Goal: Task Accomplishment & Management: Use online tool/utility

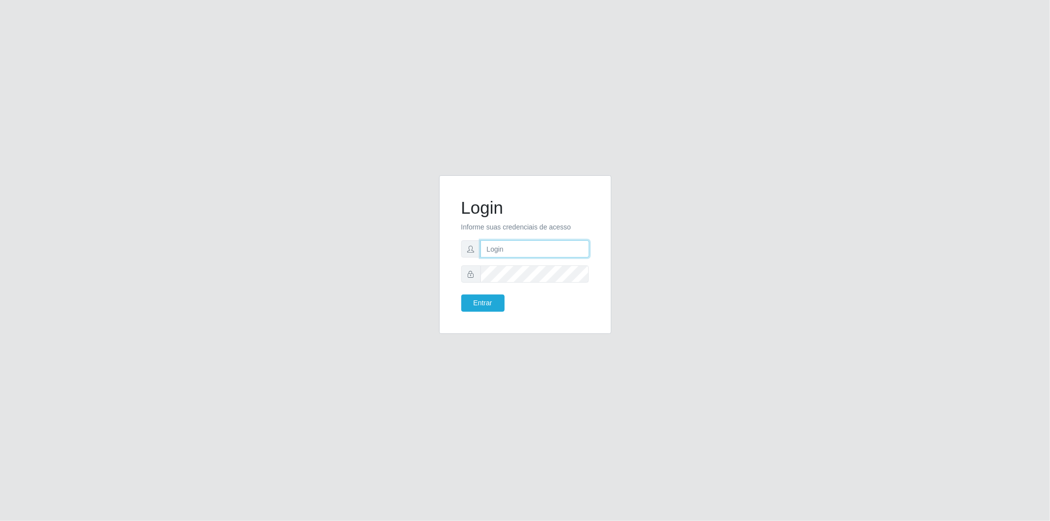
click at [555, 247] on input "text" at bounding box center [534, 248] width 109 height 17
type input "[EMAIL_ADDRESS][DOMAIN_NAME]"
click at [552, 288] on form "Login Informe suas credenciais de acesso [EMAIL_ADDRESS][DOMAIN_NAME] Entrar" at bounding box center [525, 254] width 128 height 114
click at [461, 294] on button "Entrar" at bounding box center [482, 302] width 43 height 17
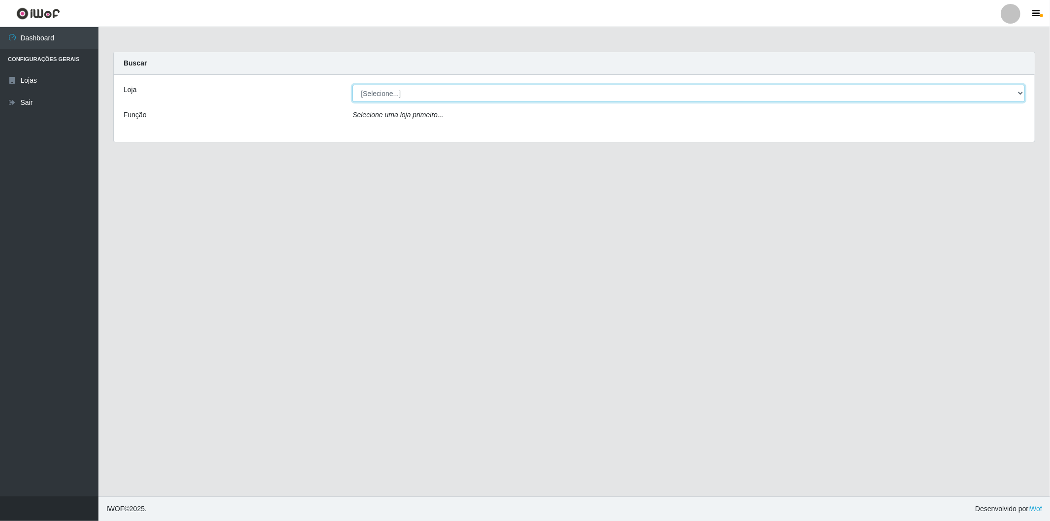
click at [437, 93] on select "[Selecione...] BomQueSó Agreste - Loja 2" at bounding box center [688, 93] width 672 height 17
select select "214"
click at [352, 85] on select "[Selecione...] BomQueSó Agreste - Loja 2" at bounding box center [688, 93] width 672 height 17
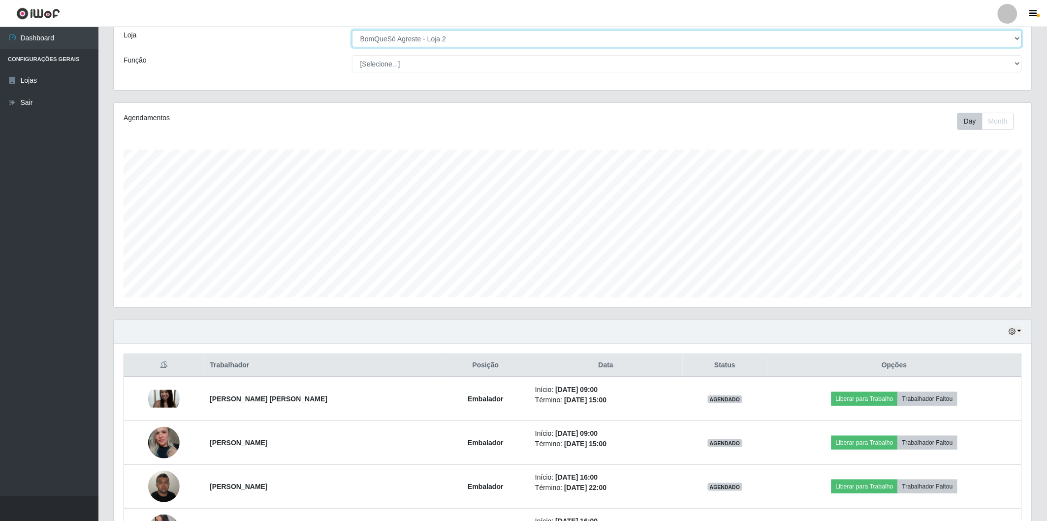
scroll to position [164, 0]
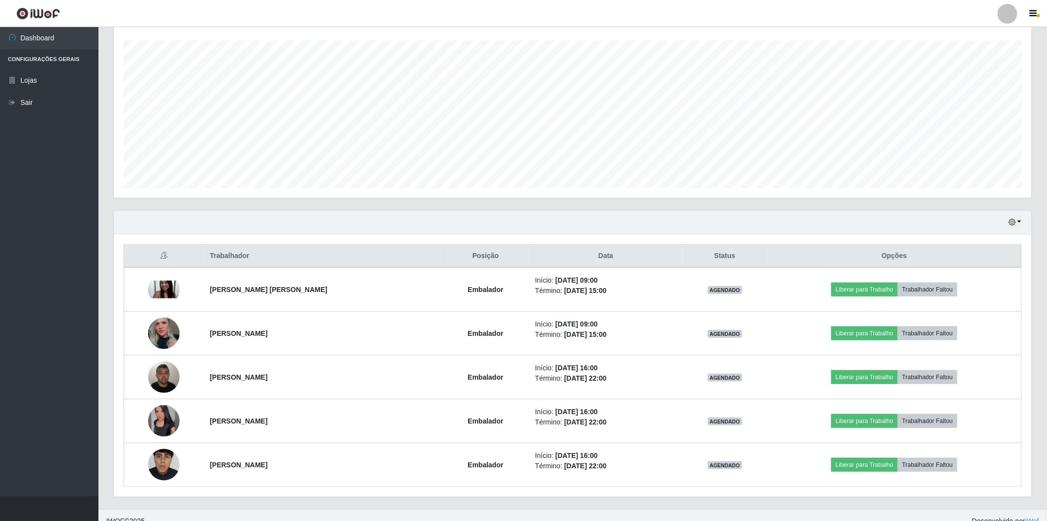
click at [907, 217] on div "Hoje 1 dia 3 dias 1 Semana Não encerrados" at bounding box center [573, 223] width 918 height 24
click at [1014, 221] on icon "button" at bounding box center [1011, 221] width 7 height 7
click at [979, 325] on button "Não encerrados" at bounding box center [982, 322] width 78 height 20
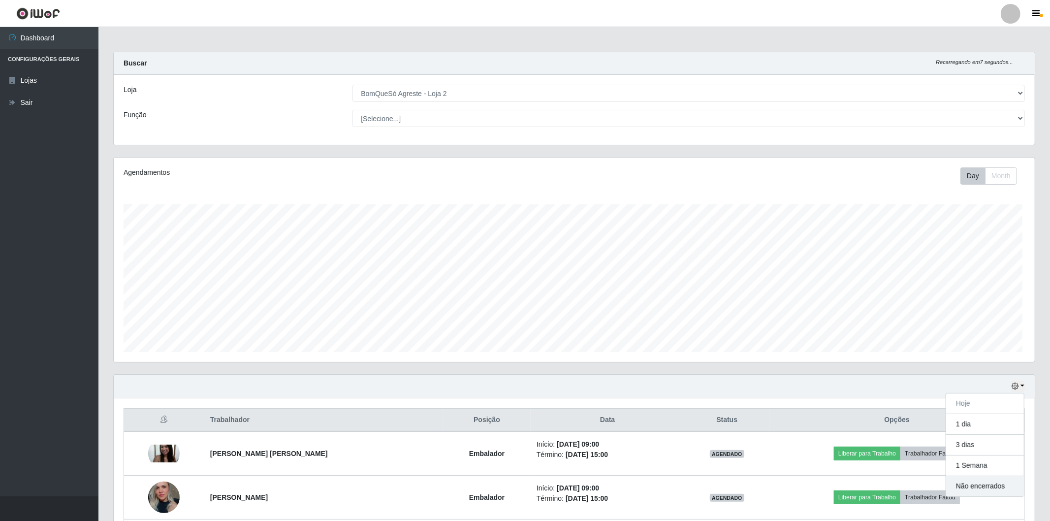
scroll to position [204, 921]
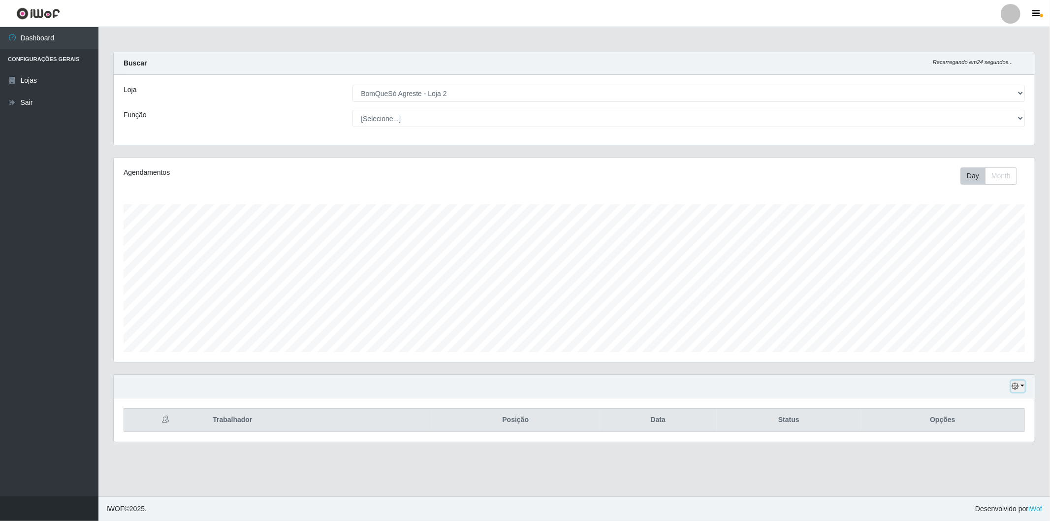
click at [1021, 387] on button "button" at bounding box center [1018, 385] width 14 height 11
click at [1024, 382] on button "button" at bounding box center [1018, 385] width 14 height 11
click at [990, 344] on button "1 Semana" at bounding box center [985, 349] width 78 height 21
click at [1017, 385] on icon "button" at bounding box center [1014, 385] width 7 height 7
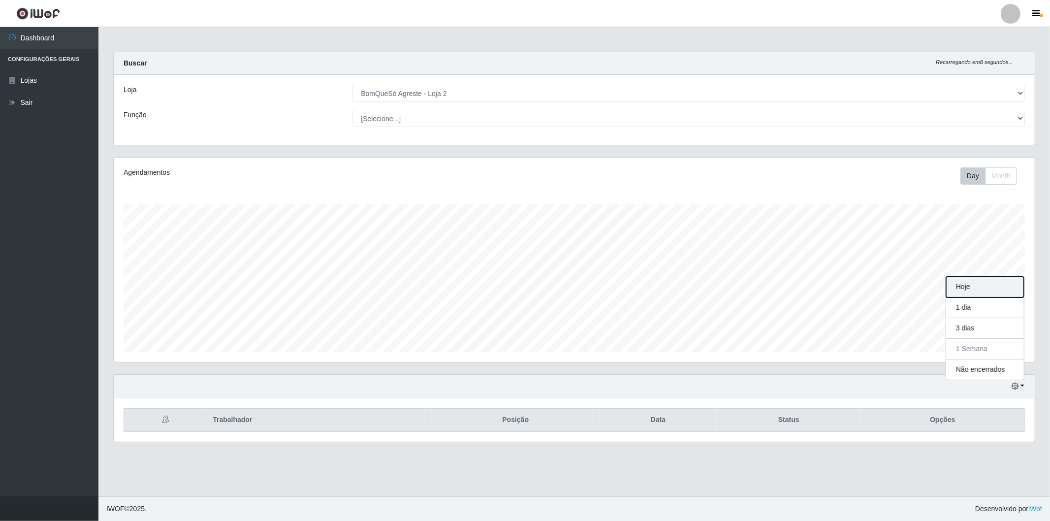
click at [990, 280] on button "Hoje" at bounding box center [985, 287] width 78 height 21
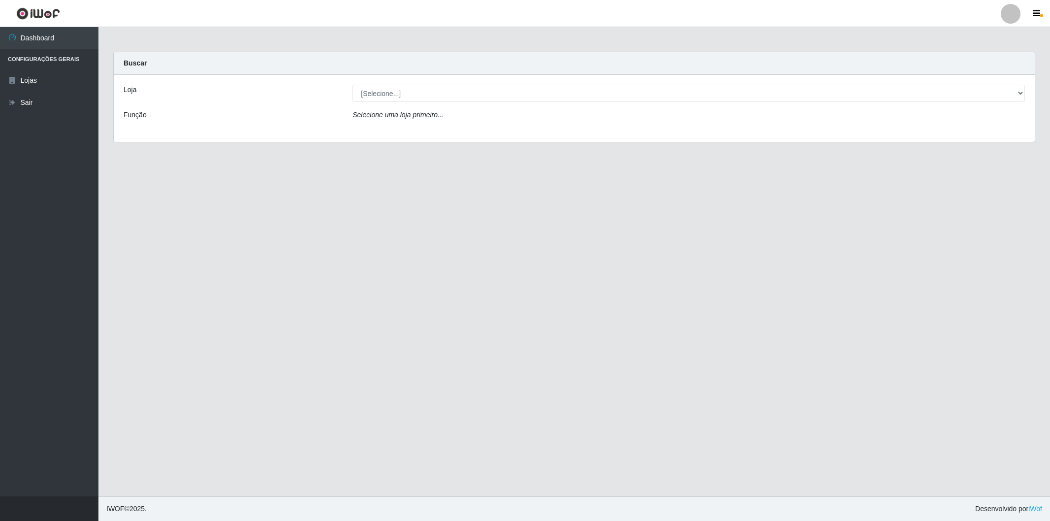
click at [584, 438] on main "Carregando... Buscar Loja [Selecione...] BomQueSó Agreste - Loja 2 Função Selec…" at bounding box center [573, 261] width 951 height 469
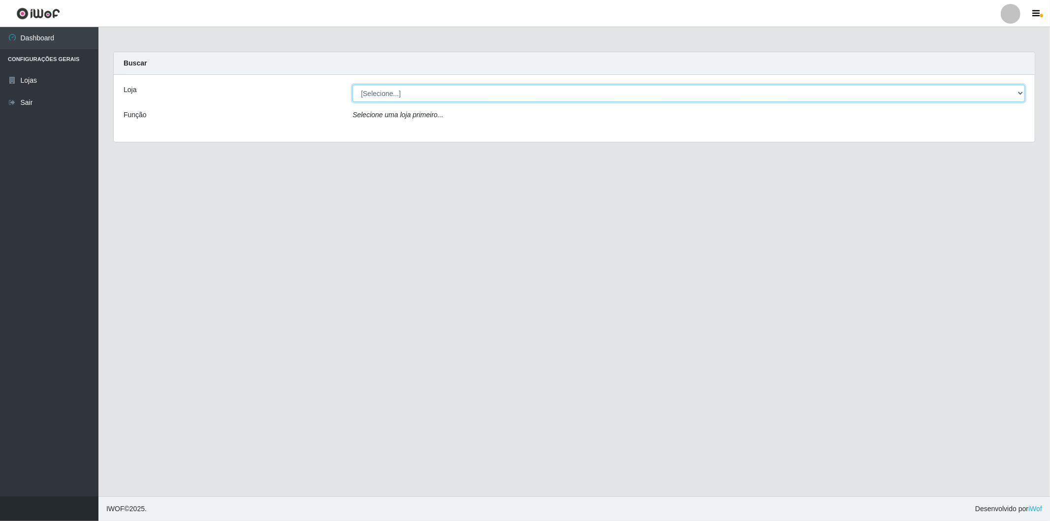
click at [945, 90] on select "[Selecione...] BomQueSó Agreste - Loja 2" at bounding box center [688, 93] width 672 height 17
select select "214"
click at [352, 85] on select "[Selecione...] BomQueSó Agreste - Loja 2" at bounding box center [688, 93] width 672 height 17
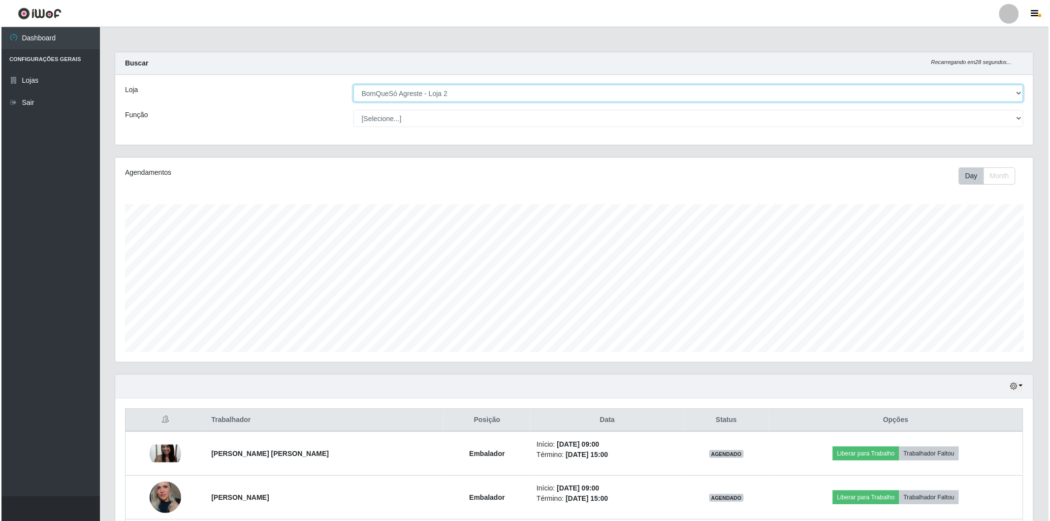
scroll to position [204, 918]
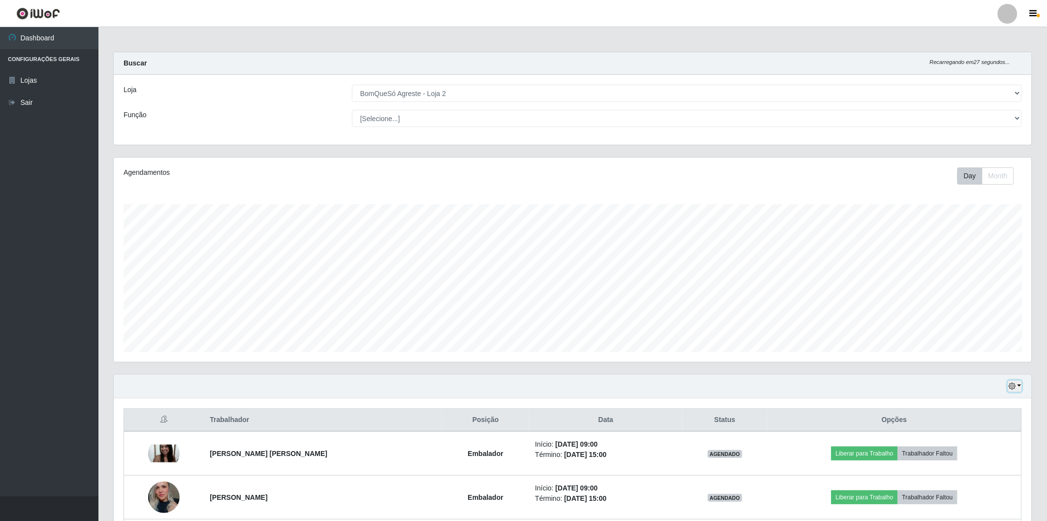
click at [1019, 384] on button "button" at bounding box center [1015, 385] width 14 height 11
click at [977, 486] on button "Não encerrados" at bounding box center [982, 486] width 78 height 20
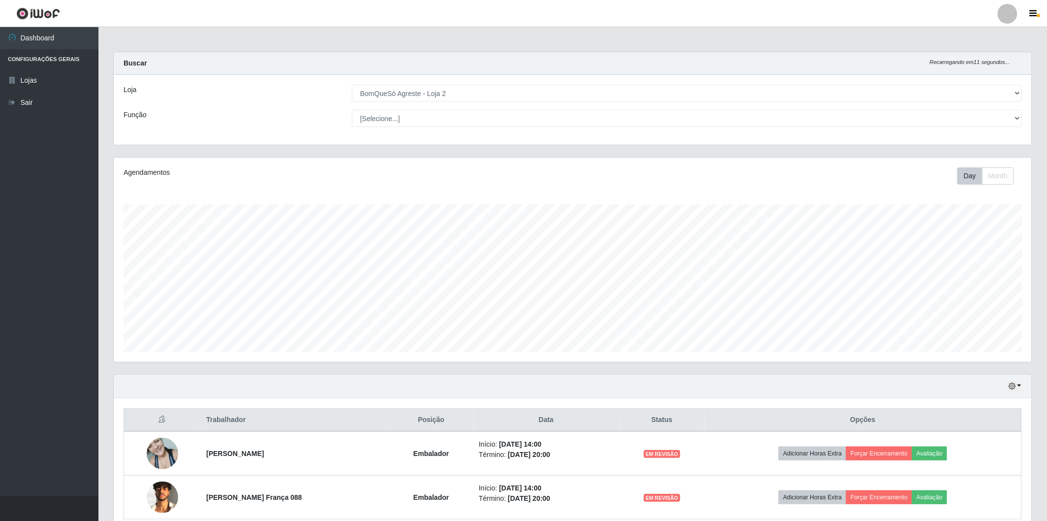
scroll to position [45, 0]
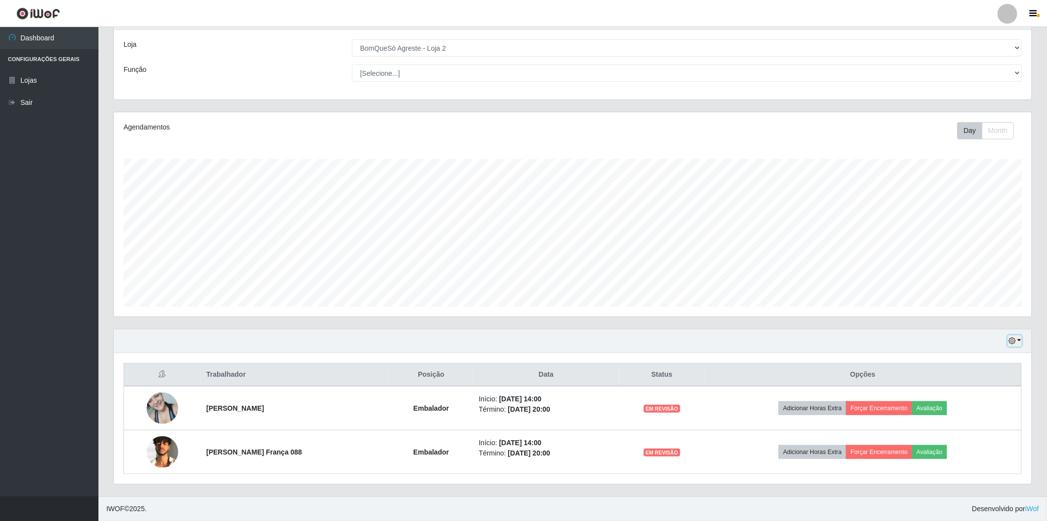
click at [1019, 340] on button "button" at bounding box center [1015, 340] width 14 height 11
click at [998, 363] on button "Hoje" at bounding box center [982, 358] width 78 height 21
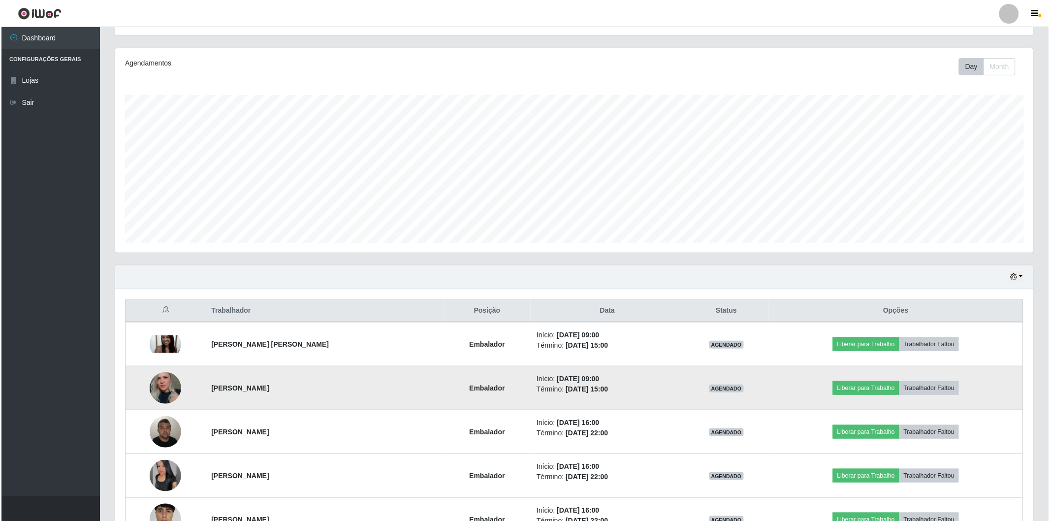
scroll to position [164, 0]
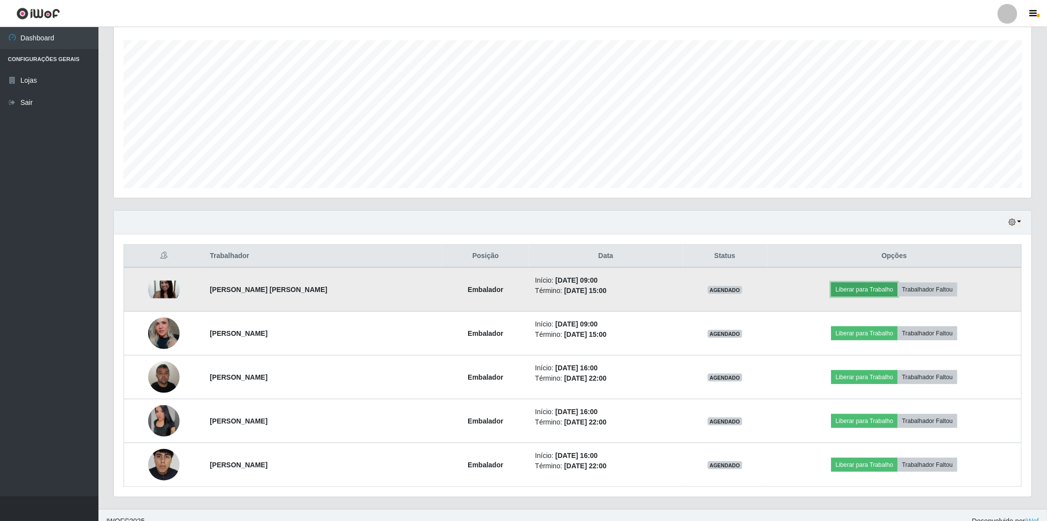
click at [854, 287] on button "Liberar para Trabalho" at bounding box center [864, 289] width 66 height 14
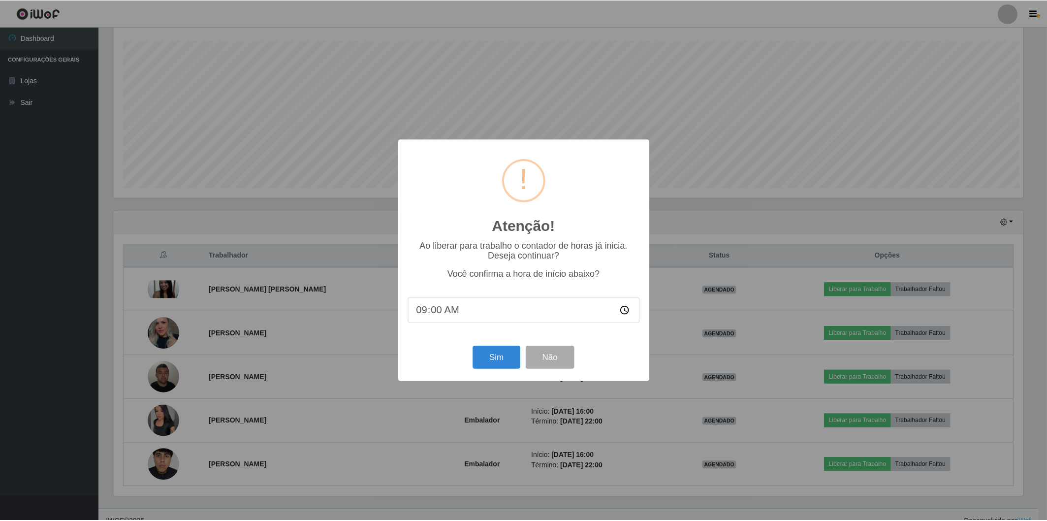
scroll to position [204, 912]
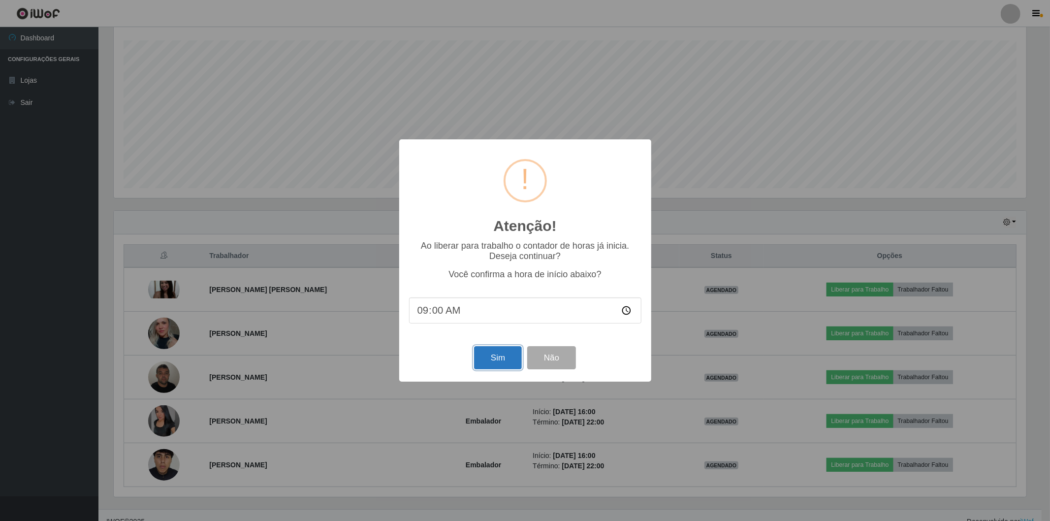
click at [490, 360] on button "Sim" at bounding box center [498, 357] width 48 height 23
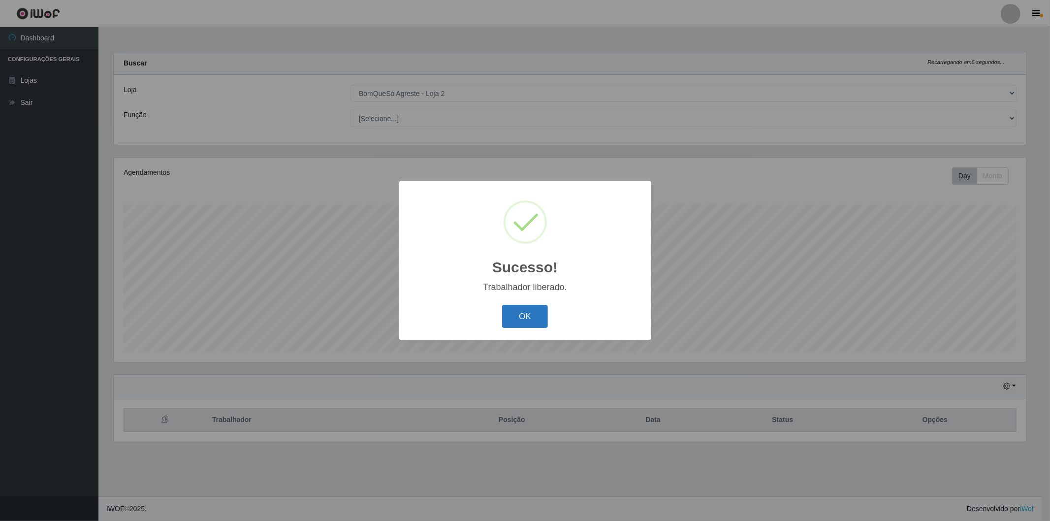
click at [518, 323] on button "OK" at bounding box center [525, 316] width 46 height 23
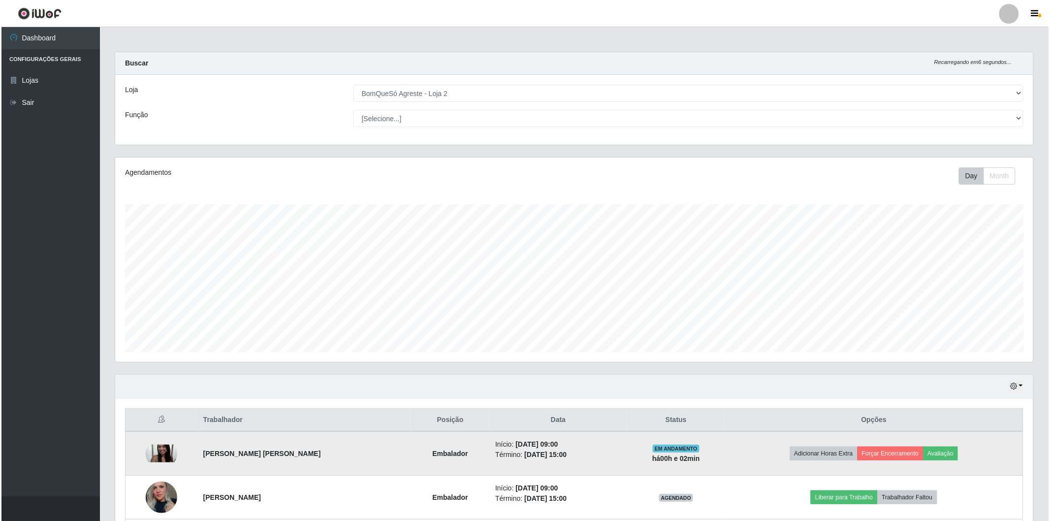
scroll to position [109, 0]
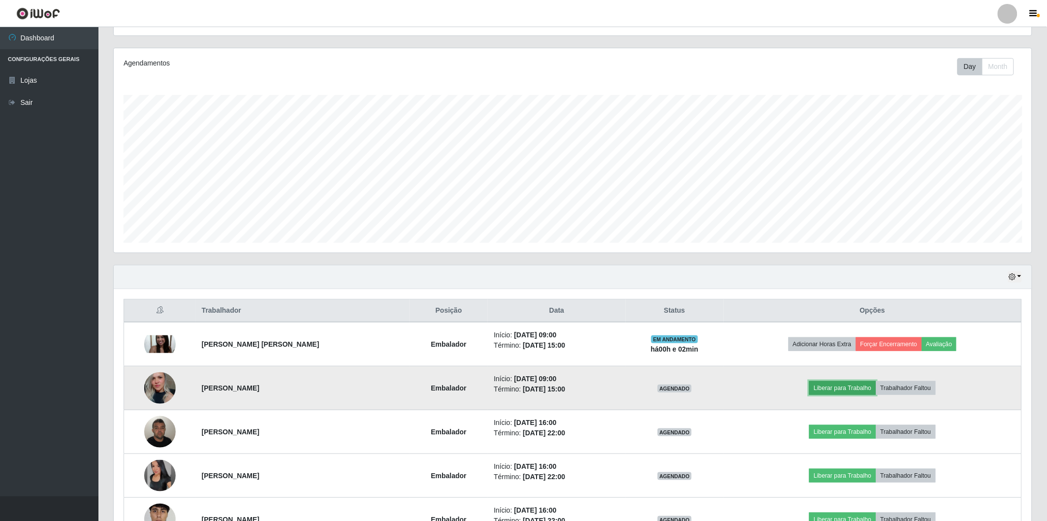
click at [829, 390] on button "Liberar para Trabalho" at bounding box center [842, 388] width 66 height 14
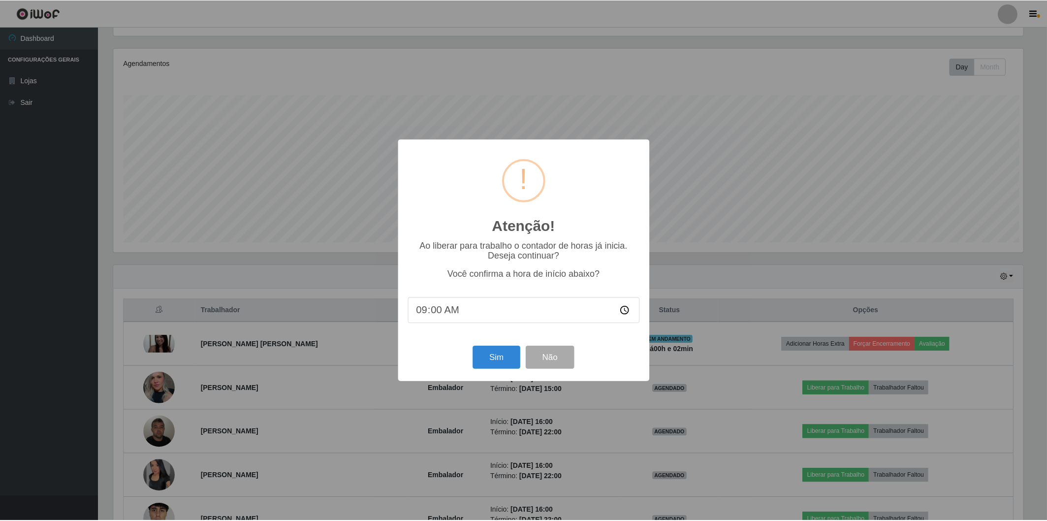
scroll to position [204, 912]
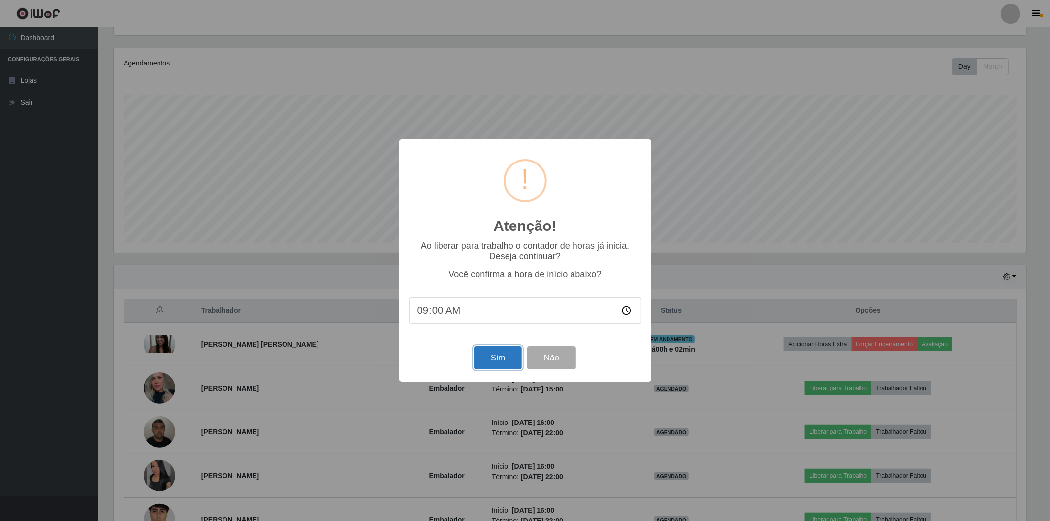
click at [497, 348] on button "Sim" at bounding box center [498, 357] width 48 height 23
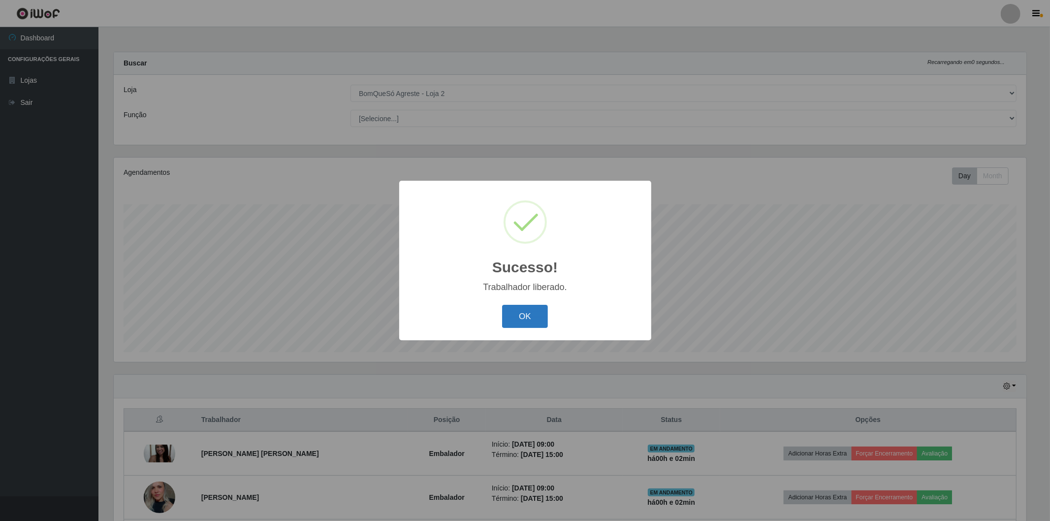
click at [542, 309] on button "OK" at bounding box center [525, 316] width 46 height 23
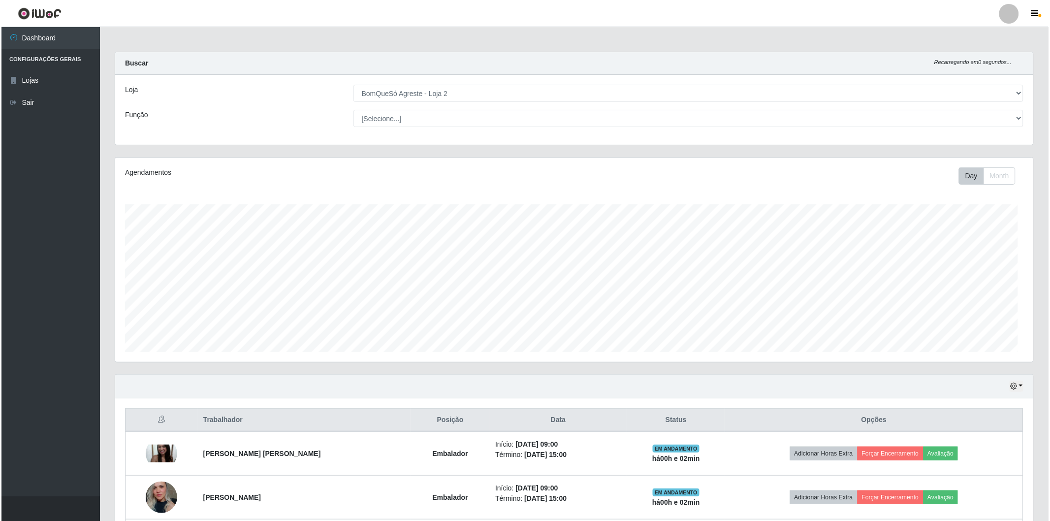
scroll to position [204, 918]
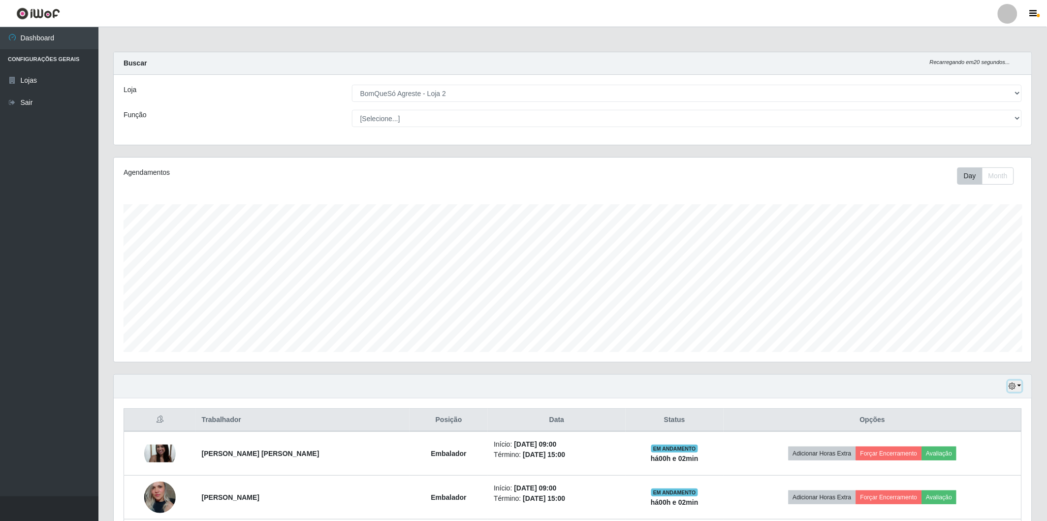
click at [1012, 386] on icon "button" at bounding box center [1011, 385] width 7 height 7
click at [988, 486] on button "Não encerrados" at bounding box center [982, 486] width 78 height 20
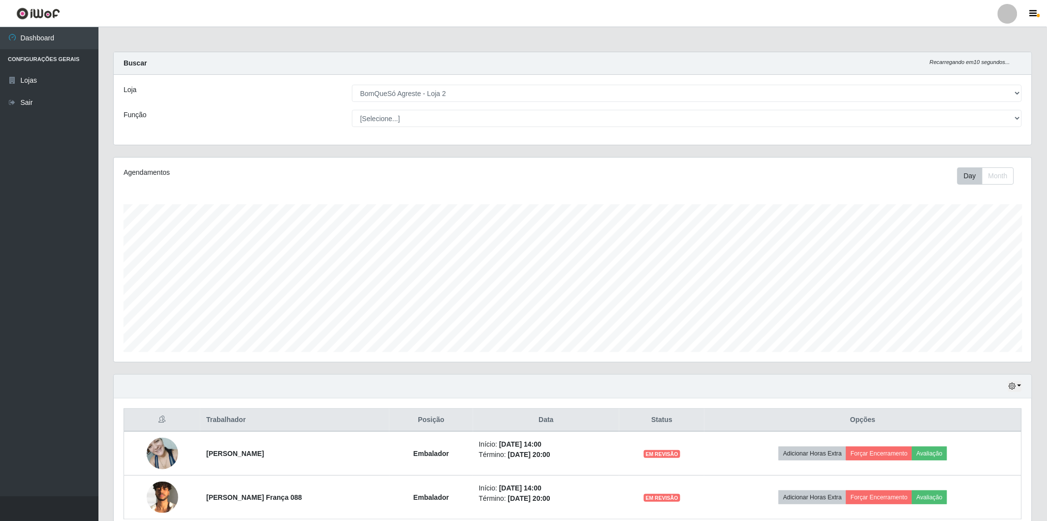
scroll to position [45, 0]
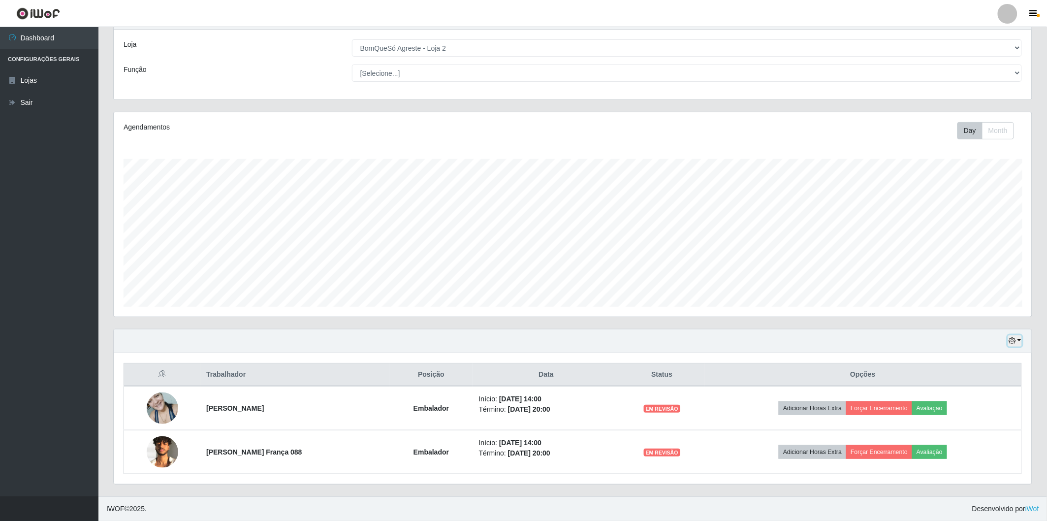
click at [1012, 342] on icon "button" at bounding box center [1011, 340] width 7 height 7
click at [970, 427] on button "1 Semana" at bounding box center [982, 420] width 78 height 21
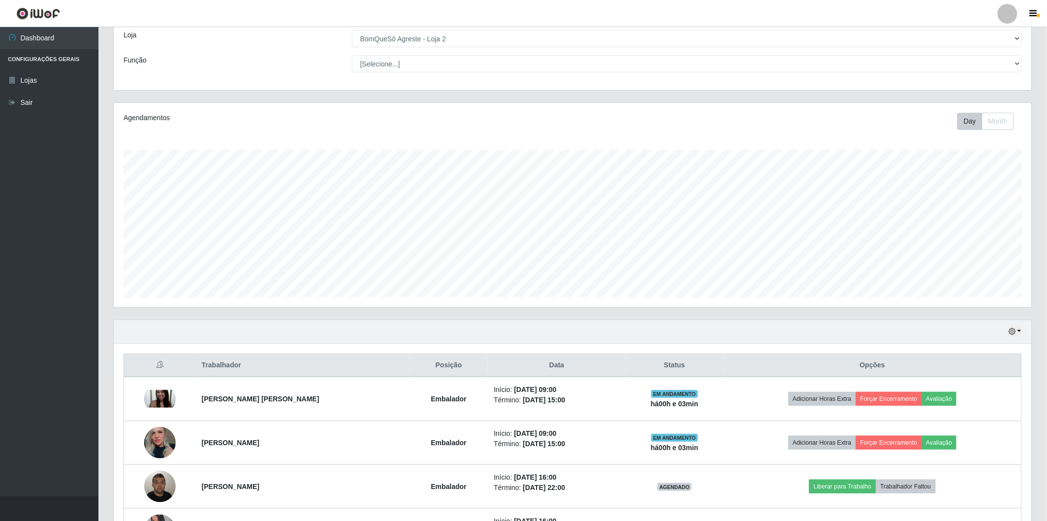
scroll to position [109, 0]
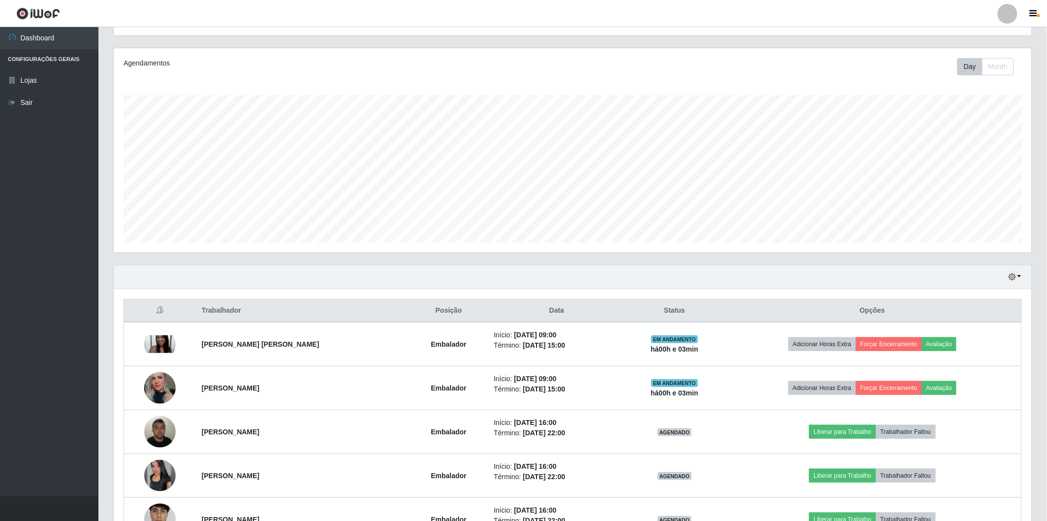
click at [1013, 283] on div "Hoje 1 dia 3 dias 1 Semana Não encerrados" at bounding box center [573, 277] width 918 height 24
click at [1014, 278] on icon "button" at bounding box center [1011, 276] width 7 height 7
click at [992, 380] on button "Não encerrados" at bounding box center [982, 377] width 78 height 20
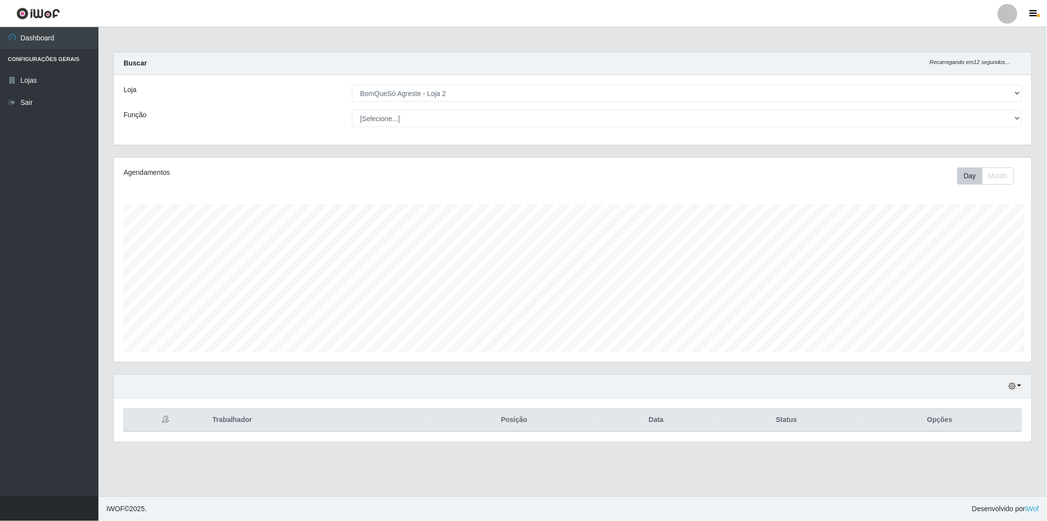
scroll to position [491841, 491128]
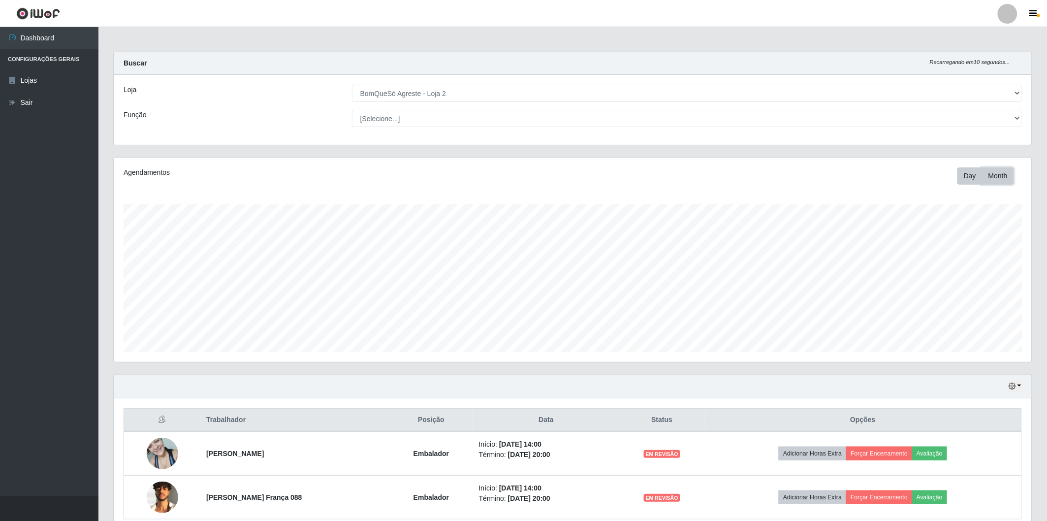
click at [997, 177] on button "Month" at bounding box center [998, 175] width 32 height 17
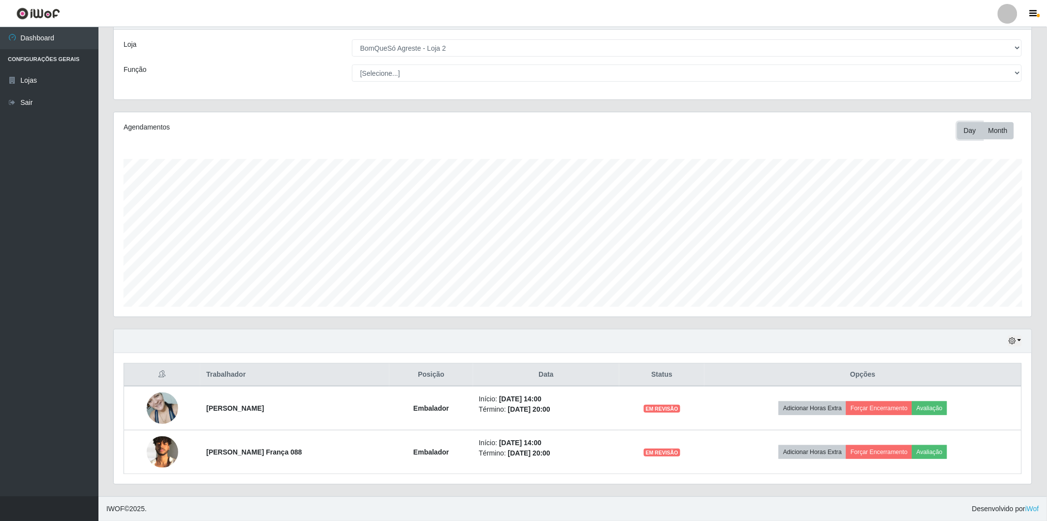
click at [966, 135] on button "Day" at bounding box center [969, 130] width 25 height 17
